Goal: Communication & Community: Answer question/provide support

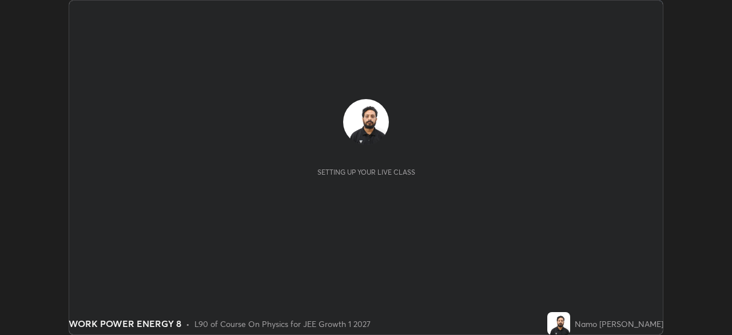
scroll to position [335, 731]
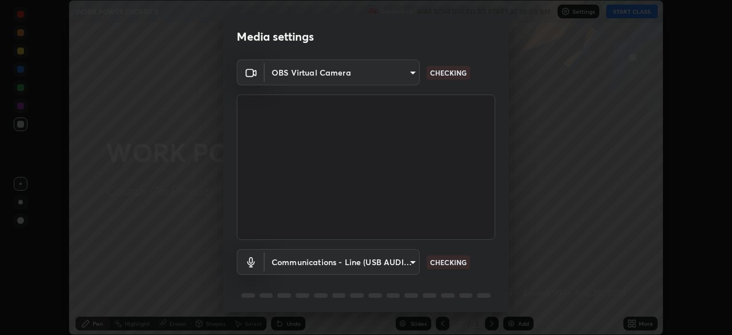
type input "7db3104c3122a209b332b64619111aa91615a24fb0de166504fa5909fce8eb30"
type input "communications"
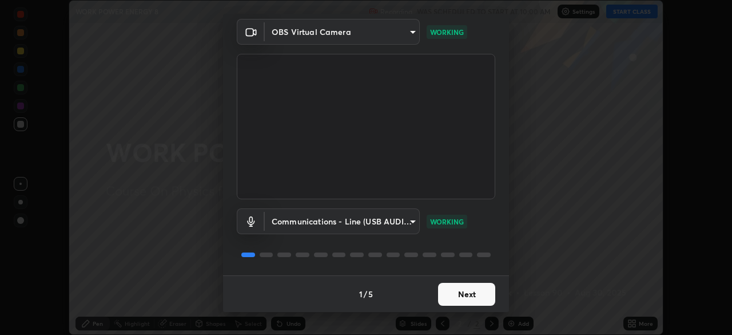
click at [462, 295] on button "Next" at bounding box center [466, 294] width 57 height 23
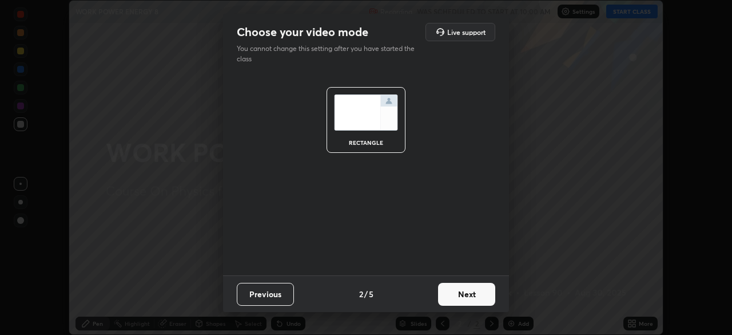
scroll to position [0, 0]
click at [462, 295] on button "Next" at bounding box center [466, 294] width 57 height 23
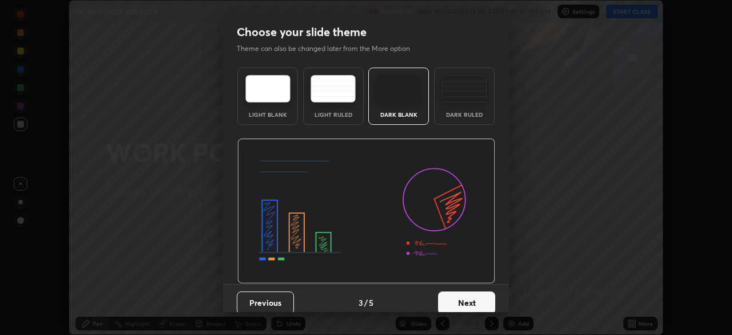
click at [467, 295] on button "Next" at bounding box center [466, 302] width 57 height 23
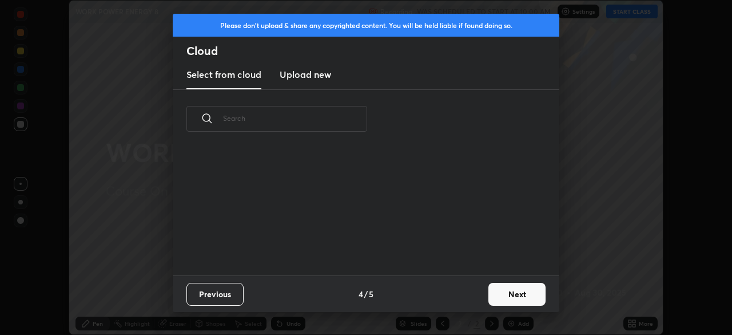
scroll to position [127, 367]
click at [500, 293] on button "Next" at bounding box center [516, 294] width 57 height 23
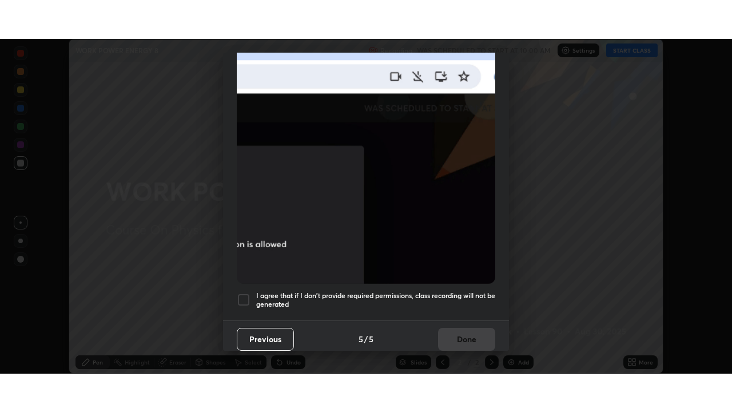
scroll to position [274, 0]
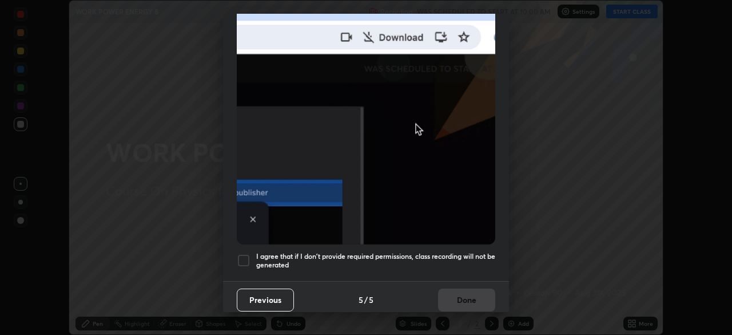
click at [238, 255] on div at bounding box center [244, 260] width 14 height 14
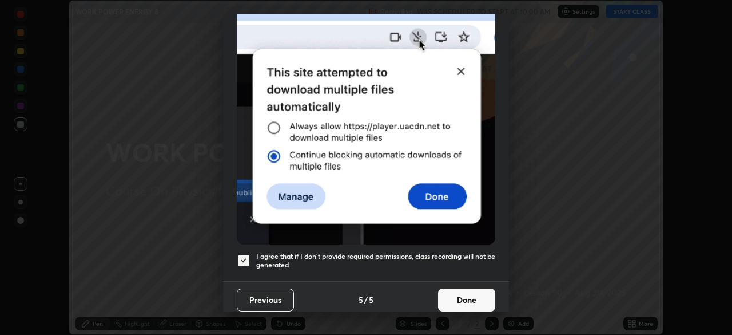
click at [454, 288] on button "Done" at bounding box center [466, 299] width 57 height 23
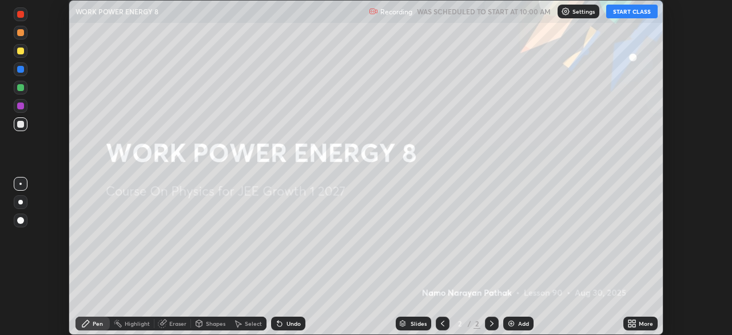
click at [625, 10] on button "START CLASS" at bounding box center [631, 12] width 51 height 14
click at [631, 320] on icon at bounding box center [630, 321] width 3 height 3
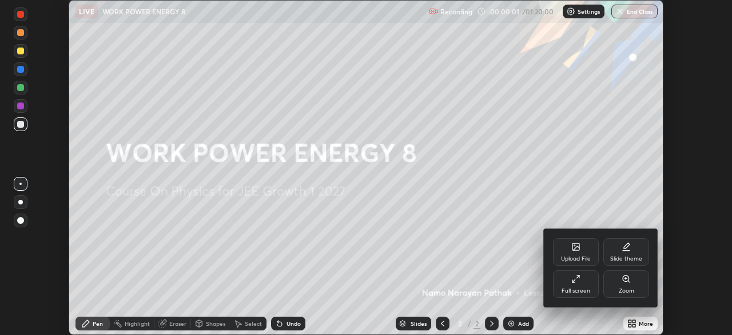
click at [588, 283] on div "Full screen" at bounding box center [576, 283] width 46 height 27
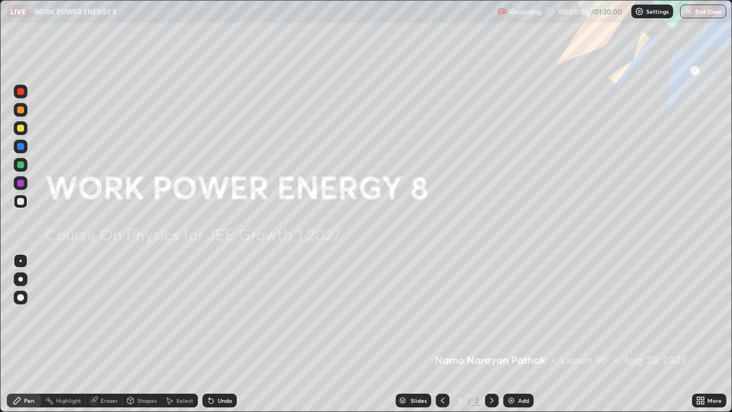
scroll to position [412, 732]
click at [511, 334] on img at bounding box center [511, 400] width 9 height 9
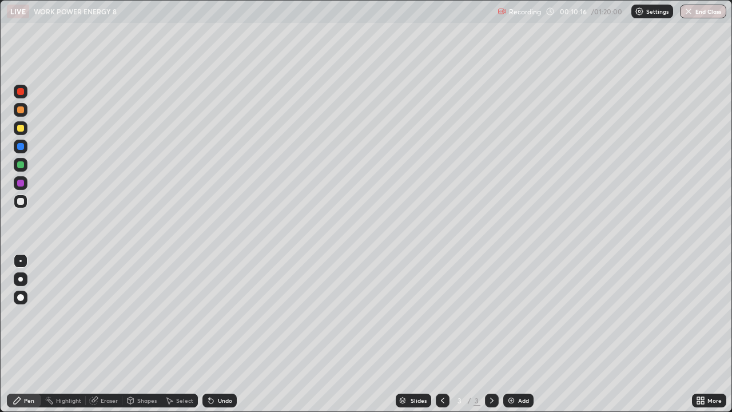
click at [21, 110] on div at bounding box center [20, 109] width 7 height 7
click at [108, 334] on div "Eraser" at bounding box center [109, 400] width 17 height 6
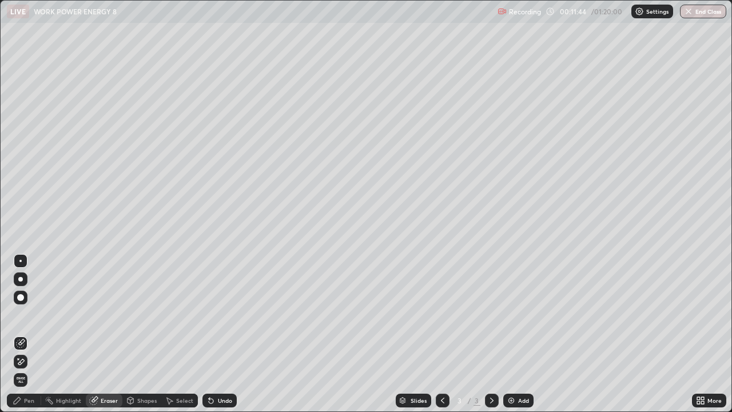
click at [37, 334] on div "Pen" at bounding box center [24, 400] width 34 height 14
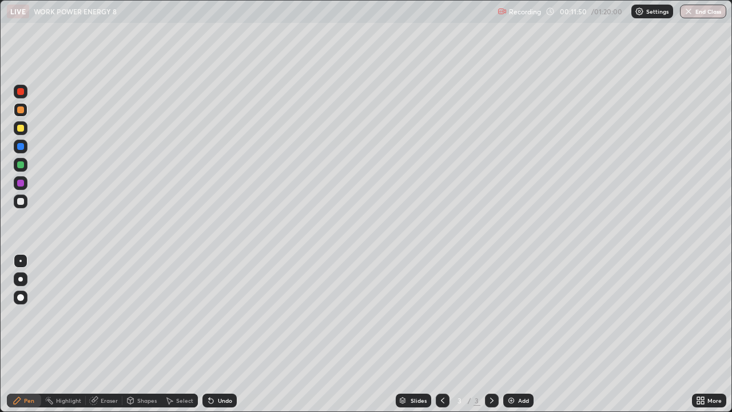
click at [21, 144] on div at bounding box center [20, 146] width 7 height 7
click at [20, 111] on div at bounding box center [20, 109] width 7 height 7
click at [511, 334] on img at bounding box center [511, 400] width 9 height 9
click at [442, 334] on icon at bounding box center [442, 400] width 9 height 9
click at [496, 334] on div at bounding box center [492, 400] width 14 height 14
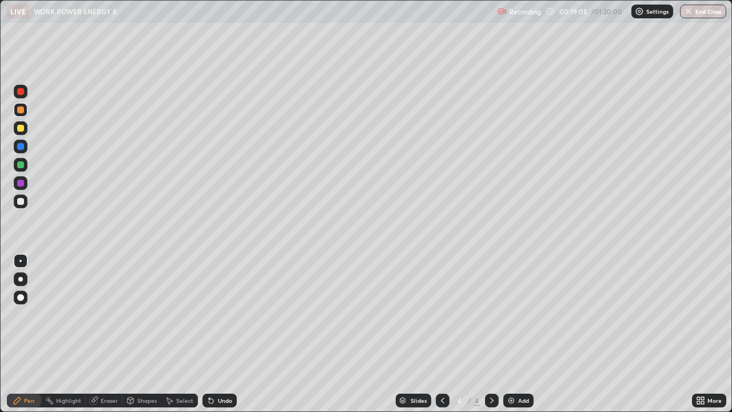
click at [21, 146] on div at bounding box center [20, 146] width 7 height 7
click at [512, 334] on img at bounding box center [511, 400] width 9 height 9
click at [22, 166] on div at bounding box center [20, 164] width 7 height 7
click at [441, 334] on icon at bounding box center [442, 400] width 9 height 9
click at [491, 334] on icon at bounding box center [491, 400] width 9 height 9
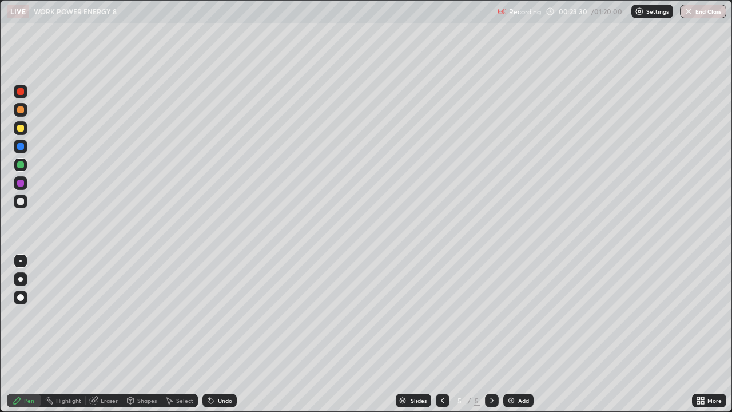
click at [22, 182] on div at bounding box center [20, 183] width 7 height 7
click at [25, 109] on div at bounding box center [21, 110] width 14 height 14
click at [22, 180] on div at bounding box center [20, 183] width 7 height 7
click at [22, 131] on div at bounding box center [20, 128] width 7 height 7
click at [513, 334] on img at bounding box center [511, 400] width 9 height 9
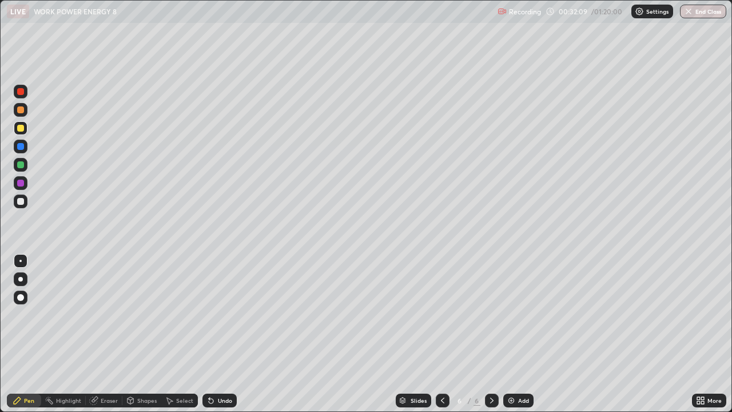
click at [22, 106] on div at bounding box center [20, 109] width 7 height 7
click at [21, 163] on div at bounding box center [20, 164] width 7 height 7
click at [22, 111] on div at bounding box center [20, 109] width 7 height 7
click at [21, 146] on div at bounding box center [20, 146] width 7 height 7
click at [25, 111] on div at bounding box center [21, 110] width 14 height 14
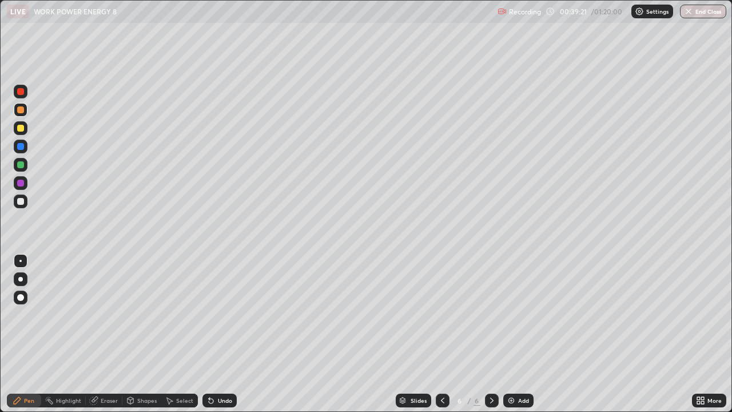
click at [518, 334] on div "Add" at bounding box center [518, 400] width 30 height 14
click at [26, 148] on div at bounding box center [21, 147] width 14 height 14
click at [23, 183] on div at bounding box center [20, 183] width 7 height 7
click at [25, 110] on div at bounding box center [21, 110] width 14 height 14
click at [510, 334] on img at bounding box center [511, 400] width 9 height 9
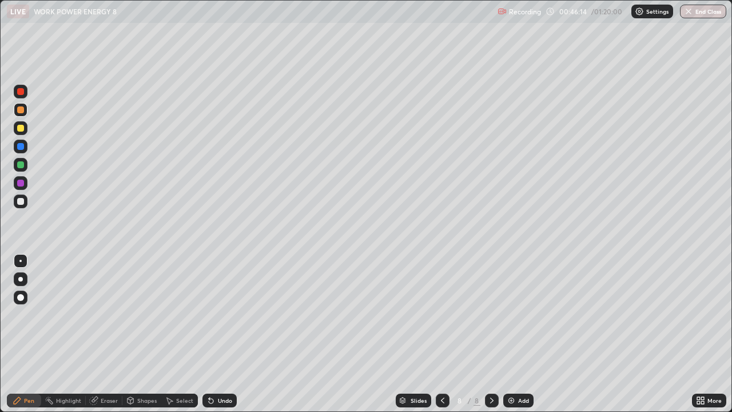
click at [23, 200] on div at bounding box center [20, 201] width 7 height 7
click at [22, 109] on div at bounding box center [20, 109] width 7 height 7
click at [22, 162] on div at bounding box center [20, 164] width 7 height 7
click at [22, 108] on div at bounding box center [20, 109] width 7 height 7
click at [21, 160] on div at bounding box center [21, 165] width 14 height 14
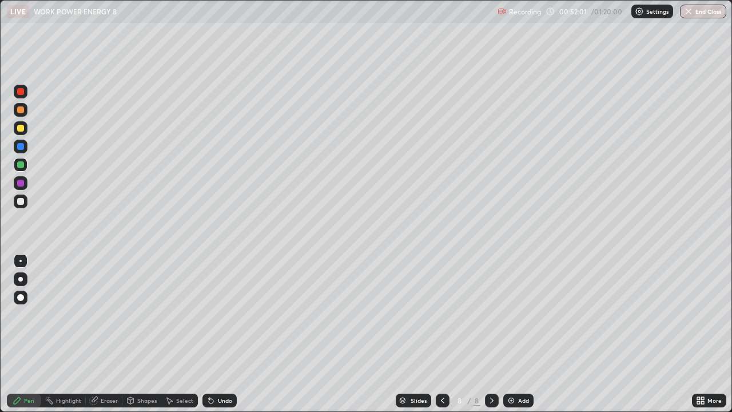
click at [26, 109] on div at bounding box center [21, 110] width 14 height 14
click at [23, 199] on div at bounding box center [20, 201] width 7 height 7
click at [516, 334] on div "Add" at bounding box center [518, 400] width 30 height 14
click at [21, 110] on div at bounding box center [20, 109] width 7 height 7
click at [515, 334] on div "Add" at bounding box center [518, 400] width 30 height 14
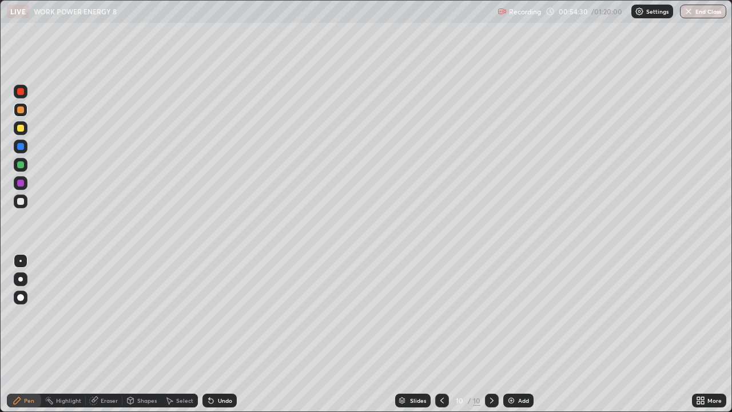
click at [21, 146] on div at bounding box center [20, 146] width 7 height 7
click at [21, 165] on div at bounding box center [20, 164] width 7 height 7
click at [22, 145] on div at bounding box center [20, 146] width 7 height 7
click at [18, 108] on div at bounding box center [20, 109] width 7 height 7
click at [442, 334] on icon at bounding box center [441, 400] width 3 height 6
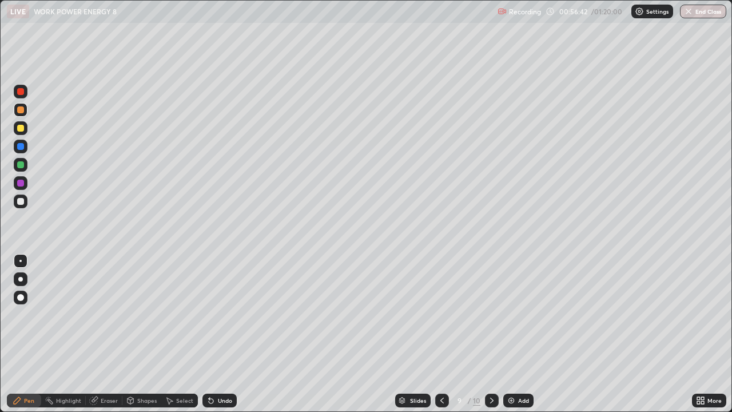
click at [444, 334] on div at bounding box center [442, 400] width 14 height 14
click at [491, 334] on icon at bounding box center [491, 400] width 9 height 9
click at [441, 334] on icon at bounding box center [442, 400] width 9 height 9
click at [491, 334] on icon at bounding box center [491, 400] width 3 height 6
click at [521, 334] on div "Add" at bounding box center [523, 400] width 11 height 6
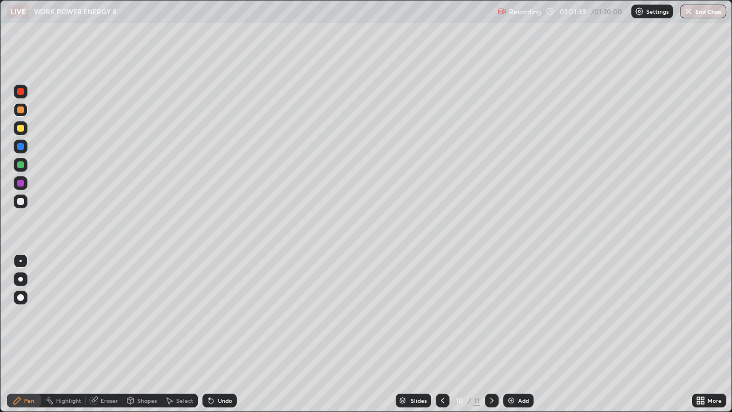
click at [23, 112] on div at bounding box center [21, 110] width 14 height 14
click at [25, 144] on div at bounding box center [21, 147] width 14 height 14
click at [23, 167] on div at bounding box center [20, 164] width 7 height 7
click at [23, 110] on div at bounding box center [20, 109] width 7 height 7
click at [22, 183] on div at bounding box center [20, 183] width 7 height 7
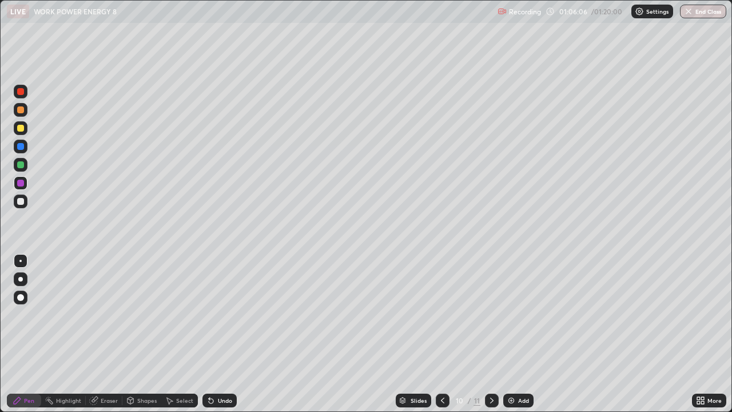
click at [25, 113] on div at bounding box center [21, 110] width 14 height 14
click at [702, 13] on button "End Class" at bounding box center [703, 12] width 46 height 14
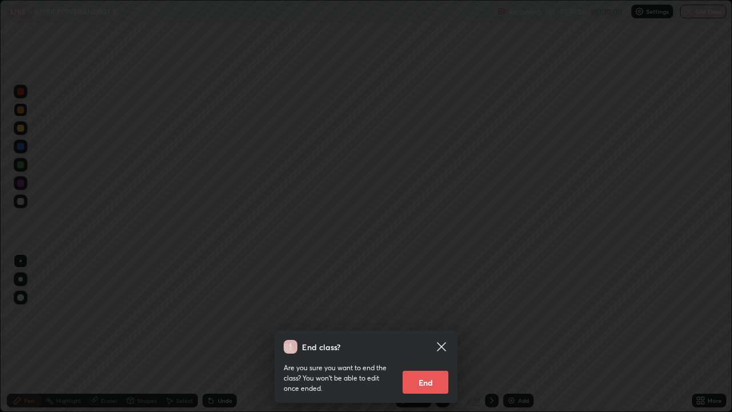
click at [442, 334] on button "End" at bounding box center [426, 382] width 46 height 23
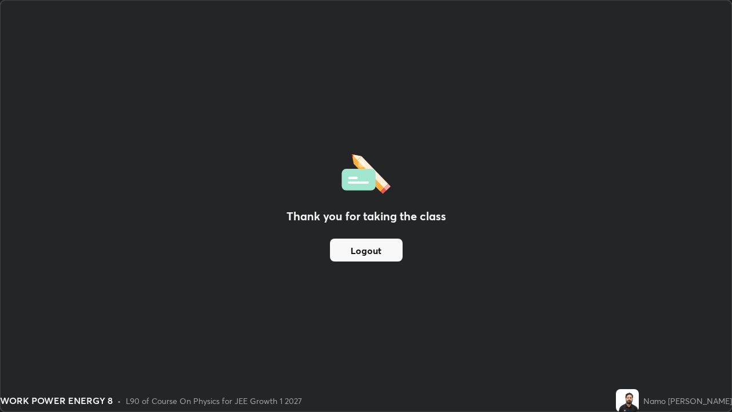
click at [380, 251] on button "Logout" at bounding box center [366, 249] width 73 height 23
